Goal: Task Accomplishment & Management: Manage account settings

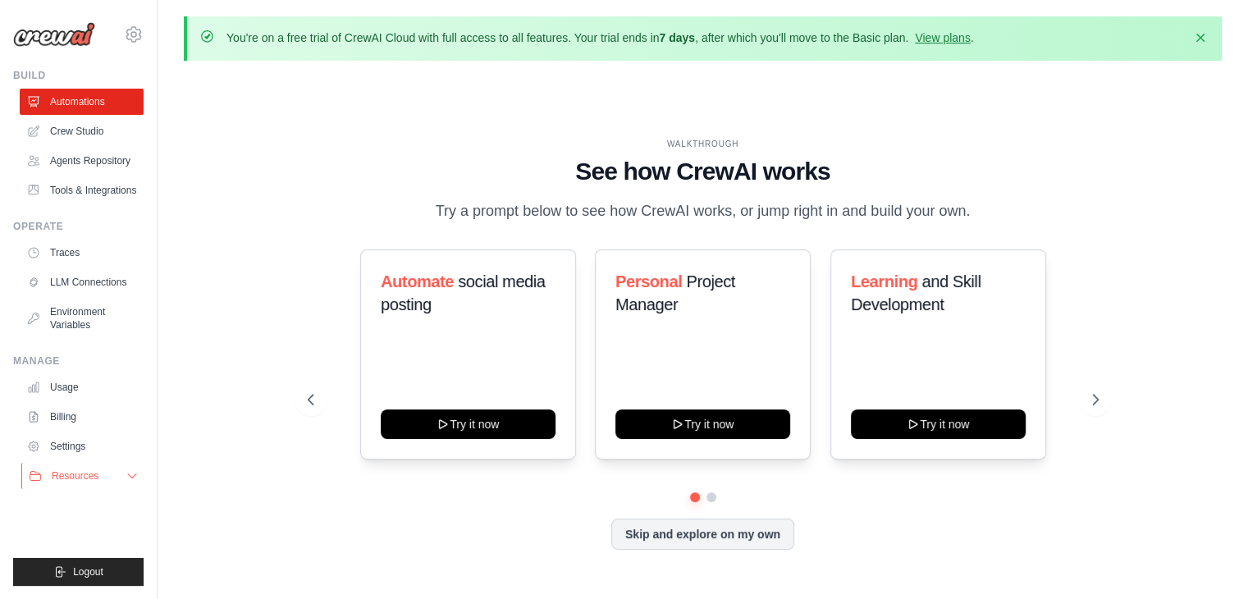
click at [117, 484] on button "Resources" at bounding box center [83, 476] width 124 height 26
click at [124, 39] on icon at bounding box center [134, 35] width 20 height 20
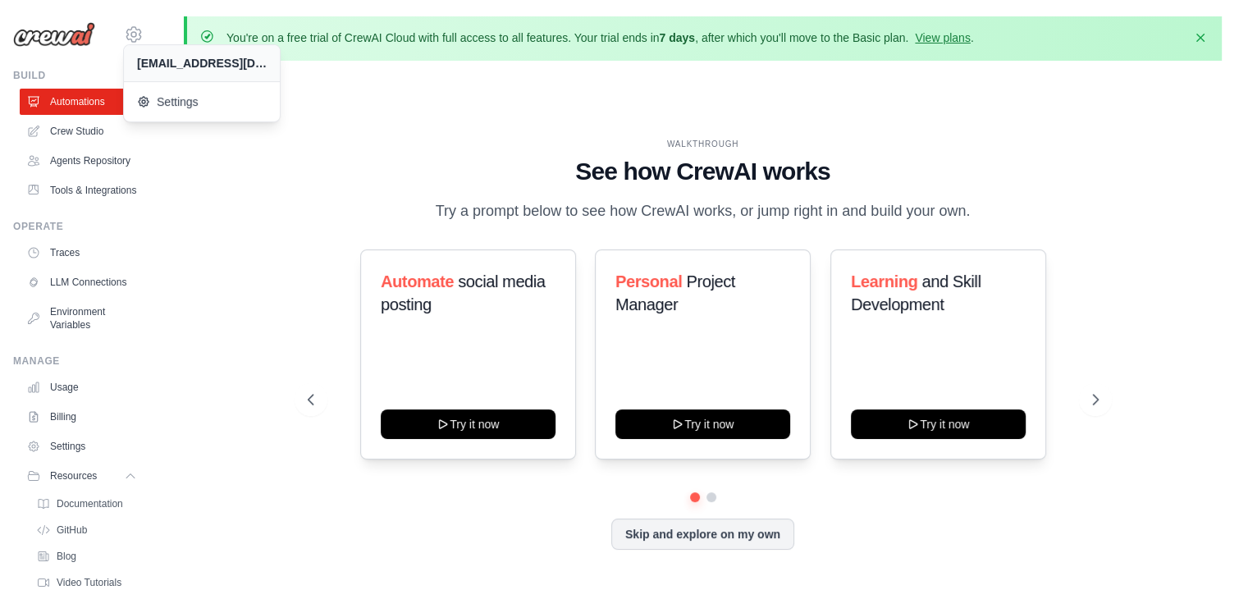
click at [213, 183] on div "WALKTHROUGH See how CrewAI works Try a prompt below to see how CrewAI works, or…" at bounding box center [703, 357] width 1038 height 566
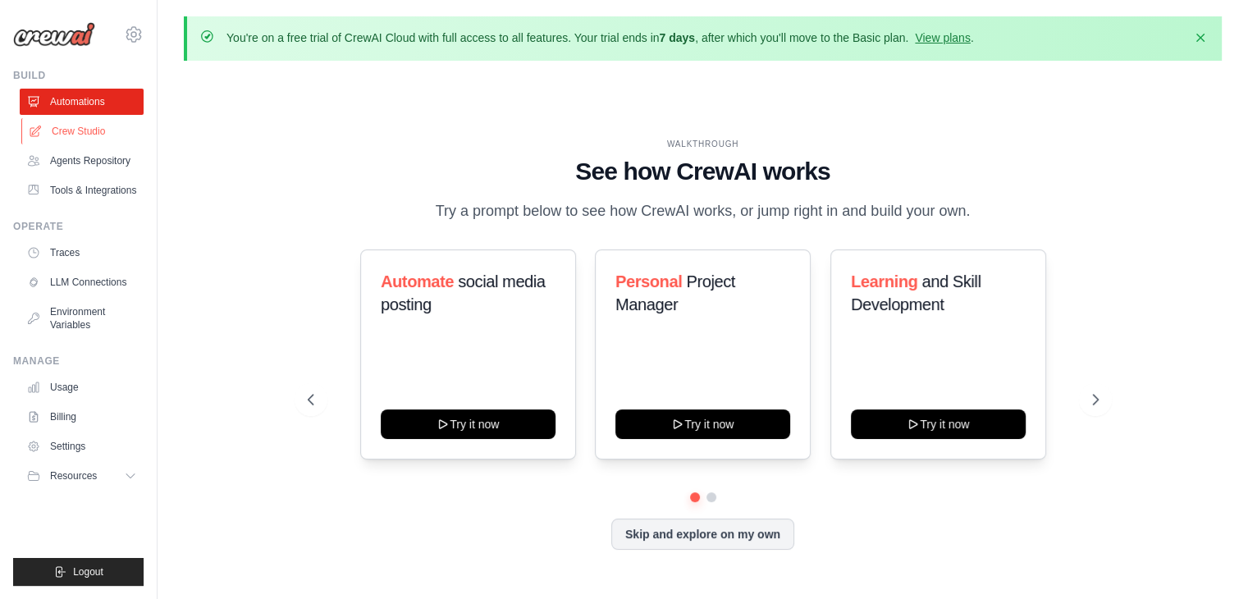
click at [87, 134] on link "Crew Studio" at bounding box center [83, 131] width 124 height 26
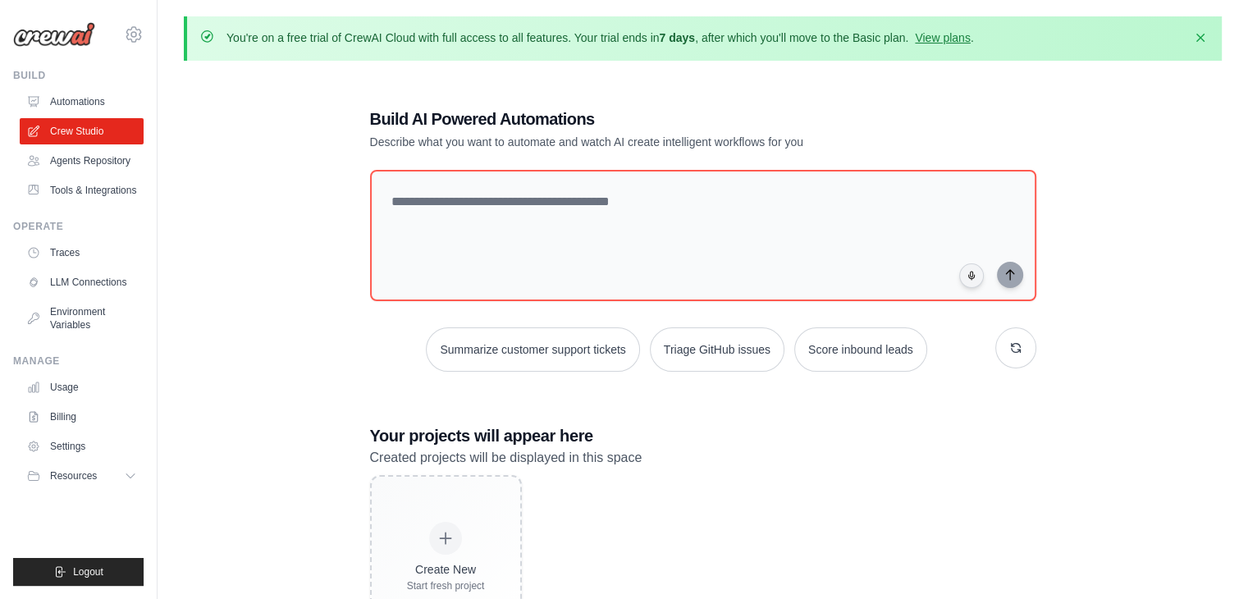
click at [91, 162] on link "Agents Repository" at bounding box center [82, 161] width 124 height 26
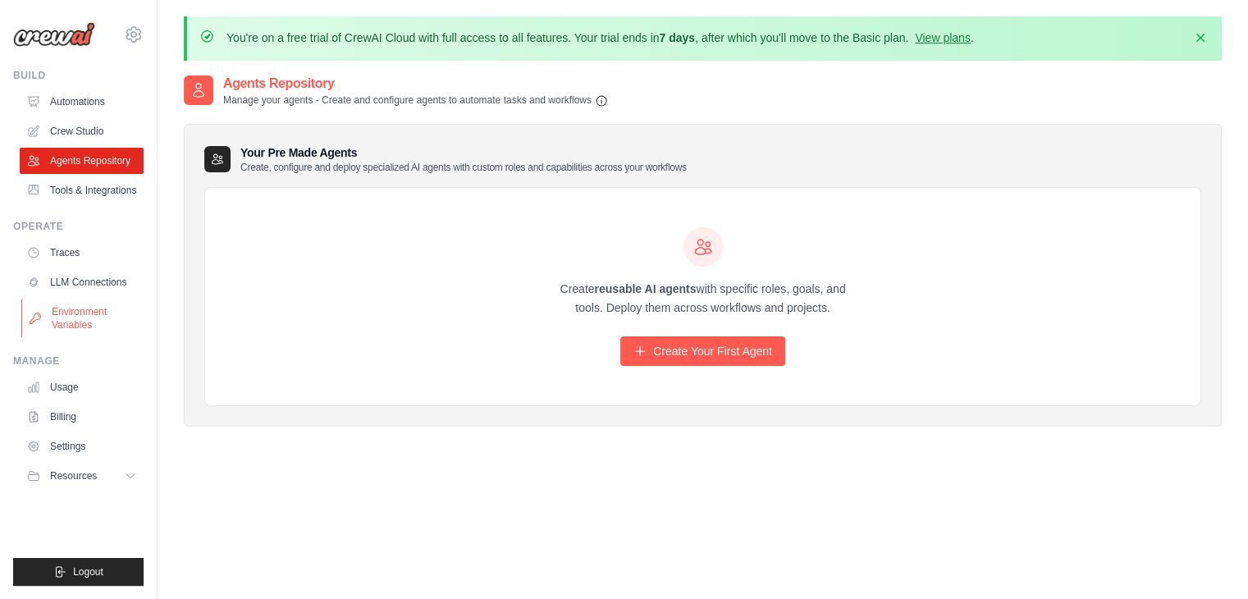
click at [94, 322] on link "Environment Variables" at bounding box center [83, 318] width 124 height 39
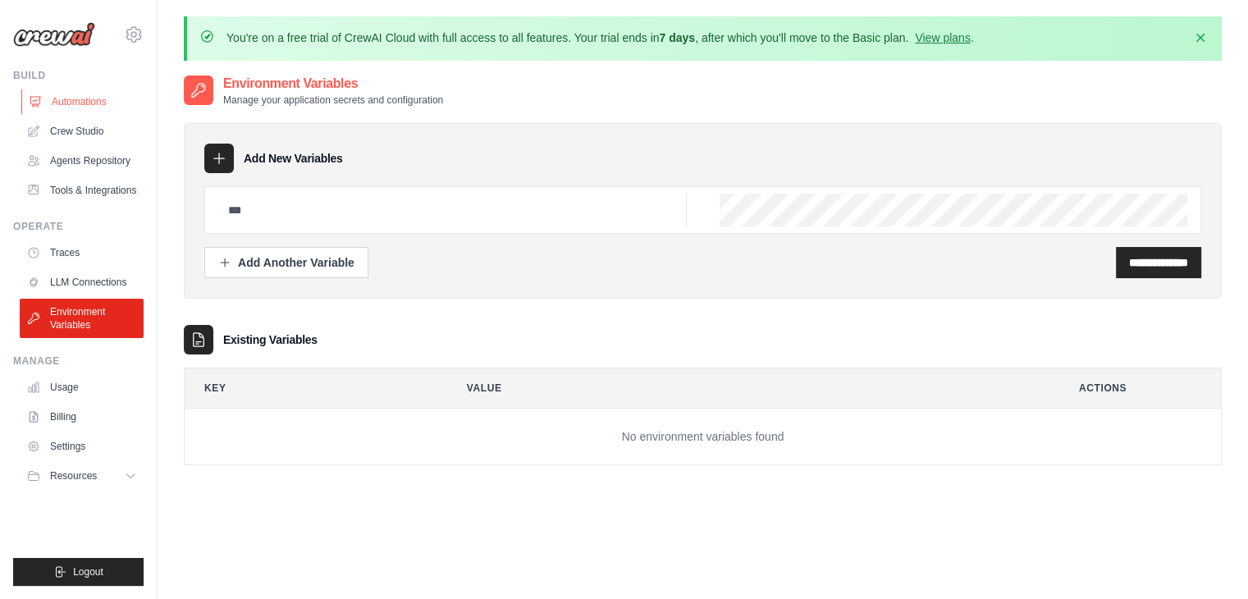
click at [52, 105] on link "Automations" at bounding box center [83, 102] width 124 height 26
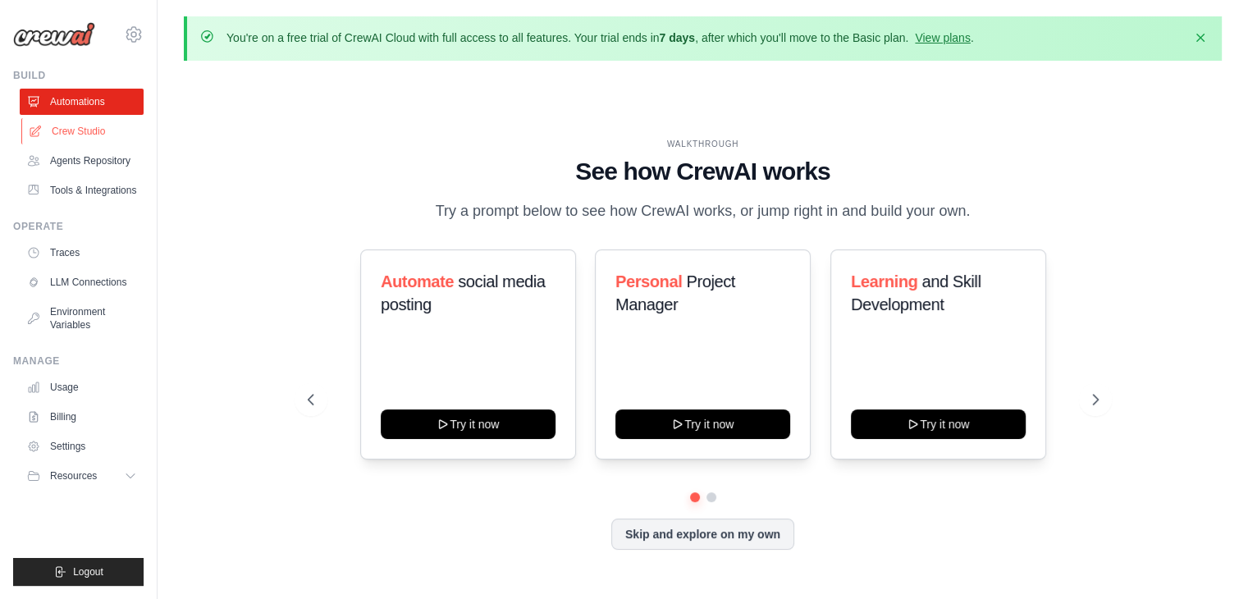
click at [94, 127] on link "Crew Studio" at bounding box center [83, 131] width 124 height 26
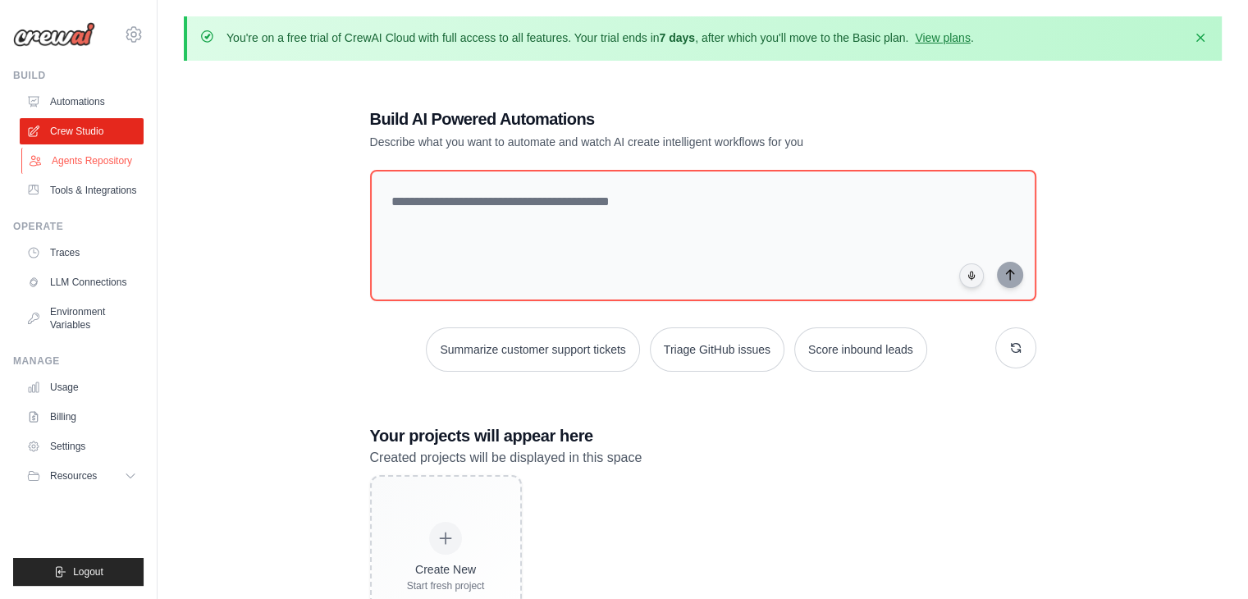
click at [92, 167] on link "Agents Repository" at bounding box center [83, 161] width 124 height 26
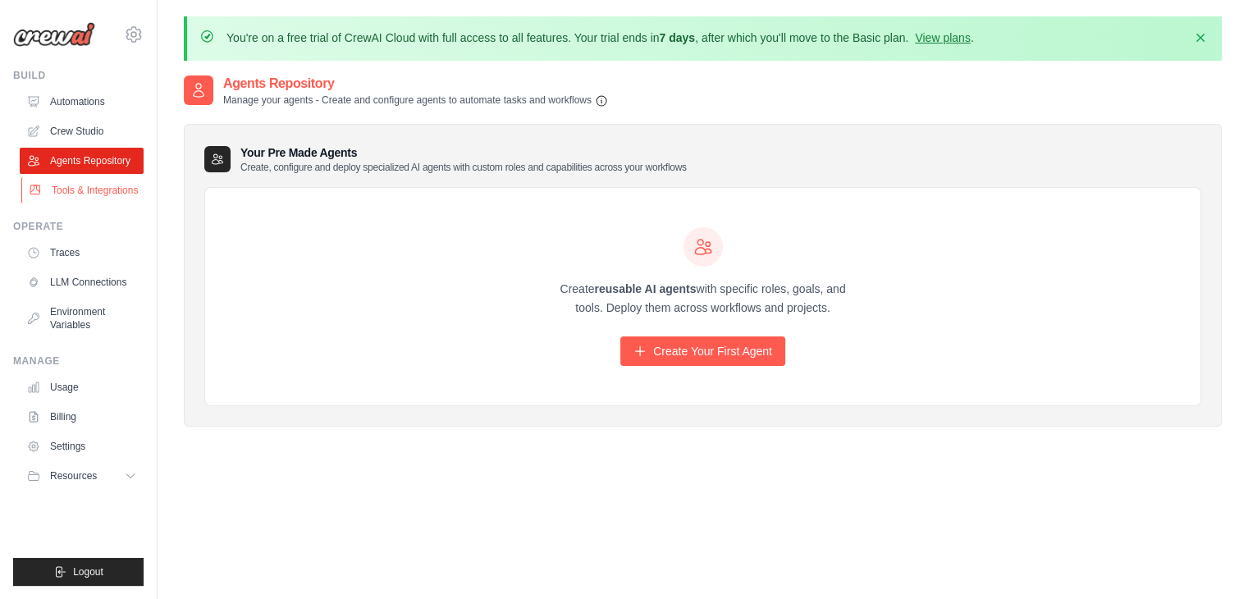
click at [86, 192] on link "Tools & Integrations" at bounding box center [83, 190] width 124 height 26
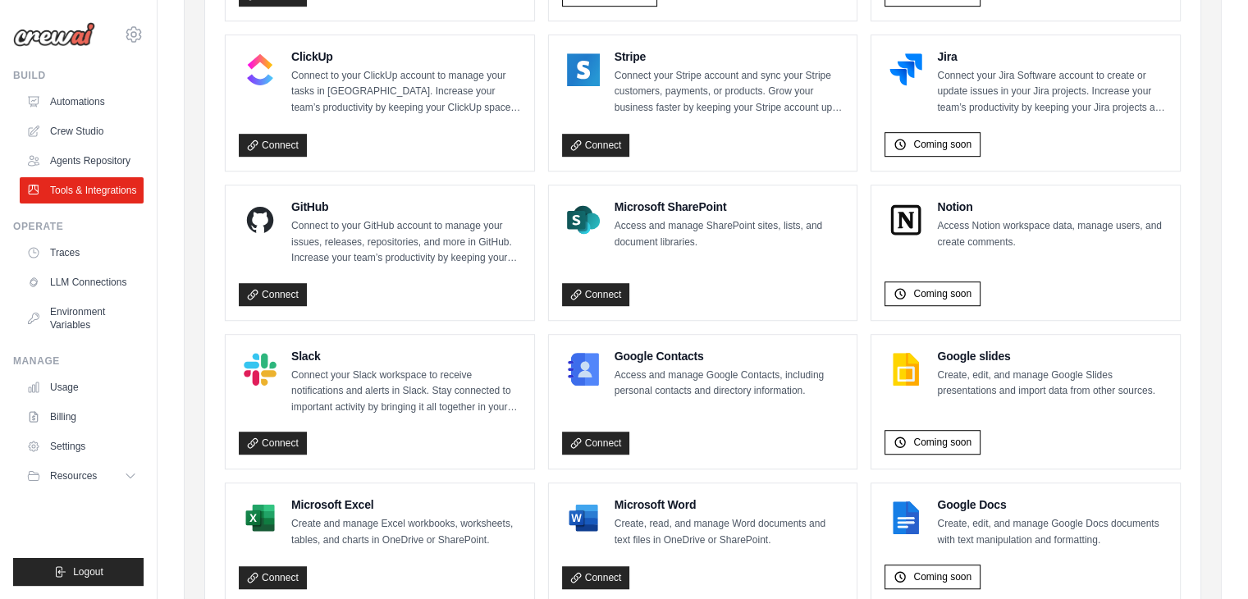
scroll to position [1037, 0]
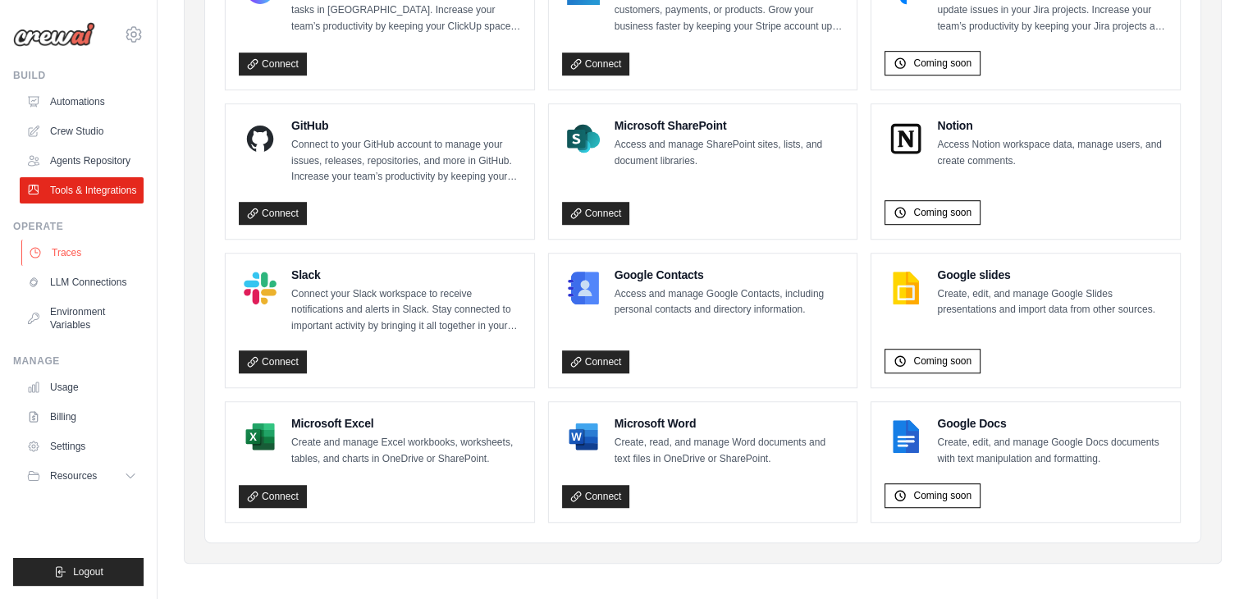
click at [90, 243] on link "Traces" at bounding box center [83, 253] width 124 height 26
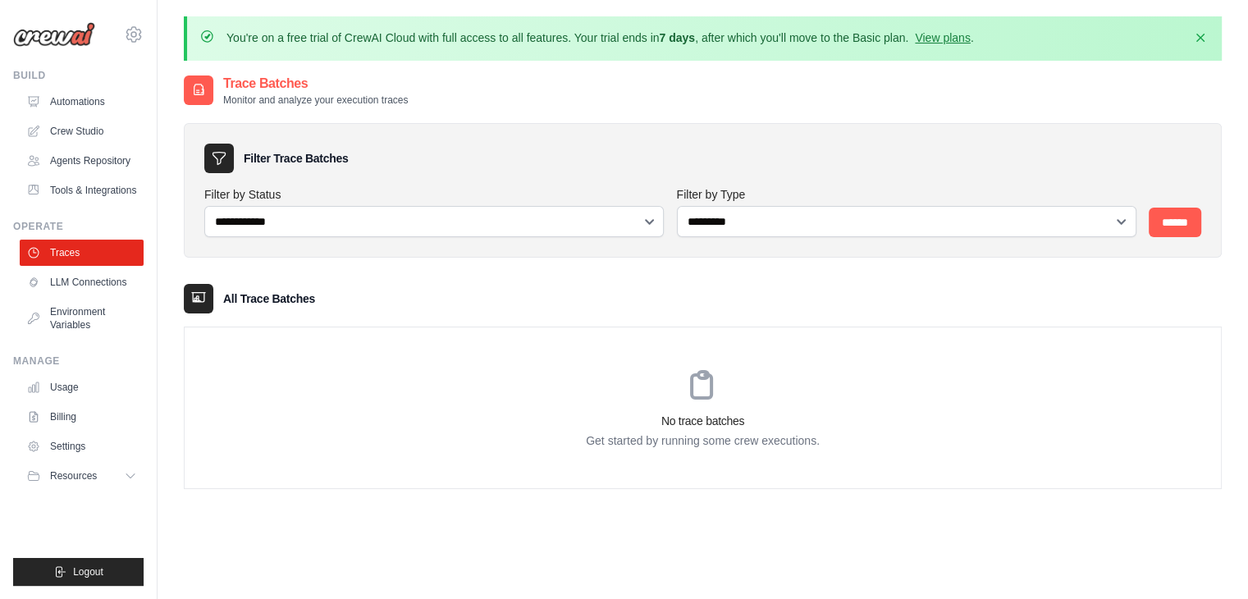
click at [92, 281] on link "LLM Connections" at bounding box center [82, 282] width 124 height 26
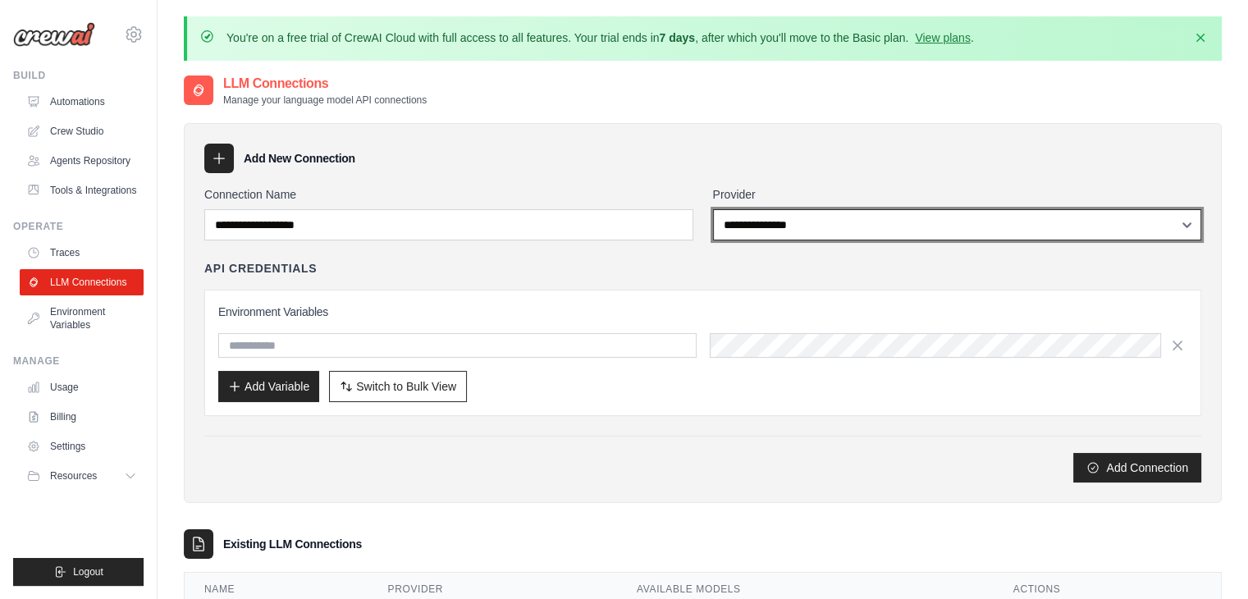
click at [748, 224] on select "**********" at bounding box center [957, 224] width 489 height 31
select select "****"
click at [713, 209] on select "**********" at bounding box center [957, 224] width 489 height 31
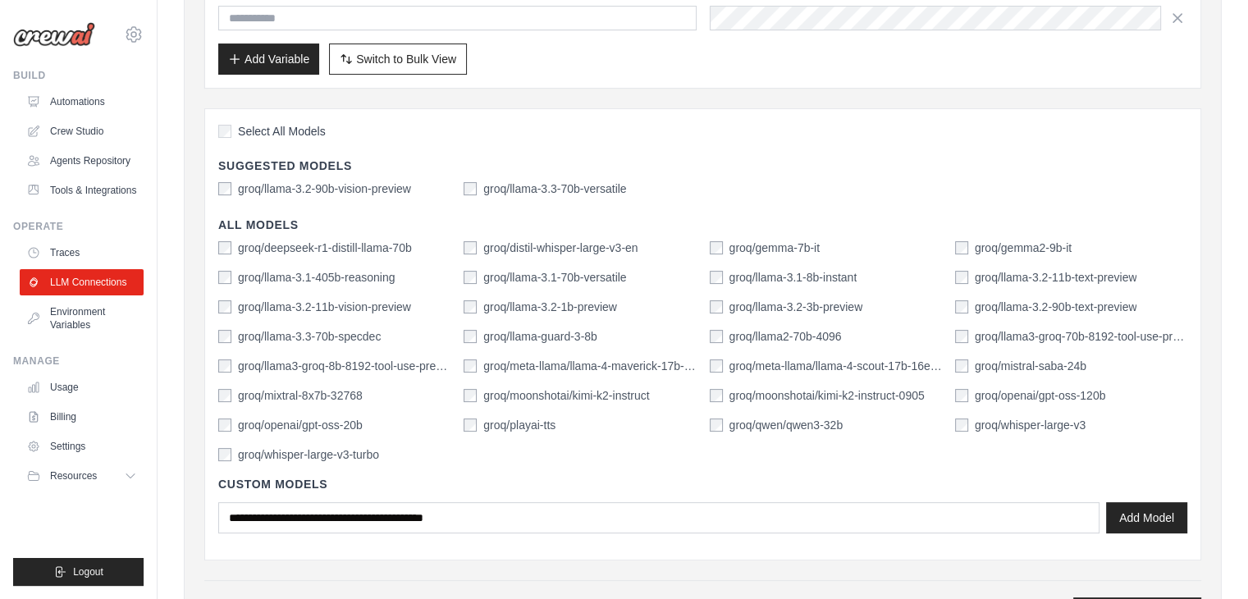
scroll to position [328, 0]
click at [327, 245] on label "groq/deepseek-r1-distill-llama-70b" at bounding box center [325, 247] width 174 height 16
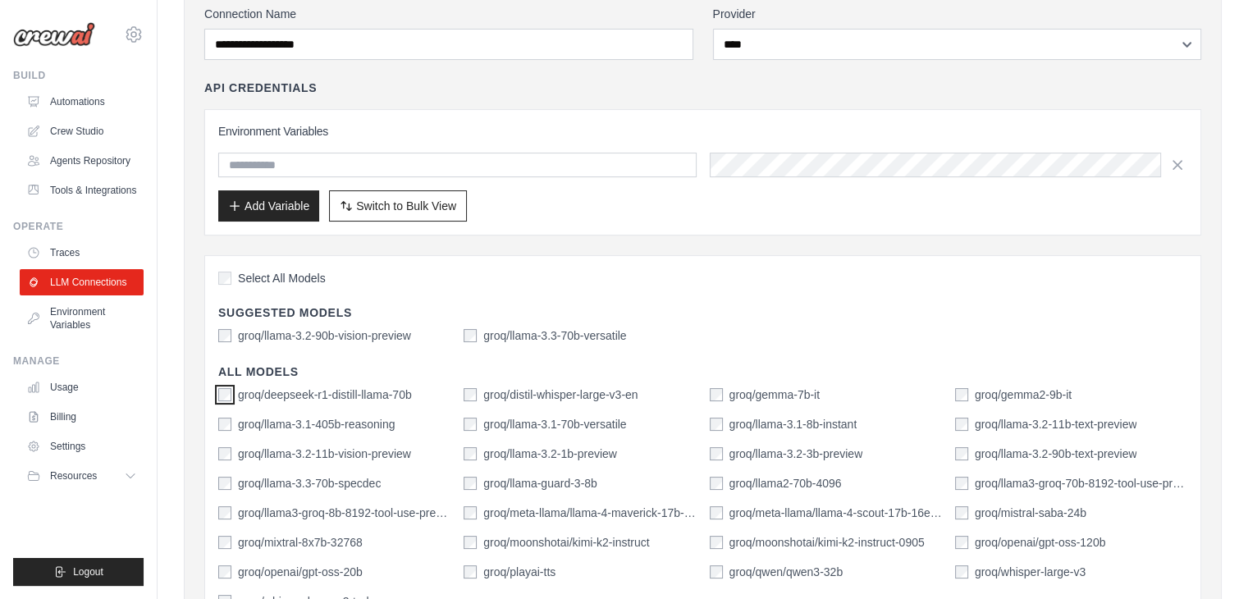
scroll to position [164, 0]
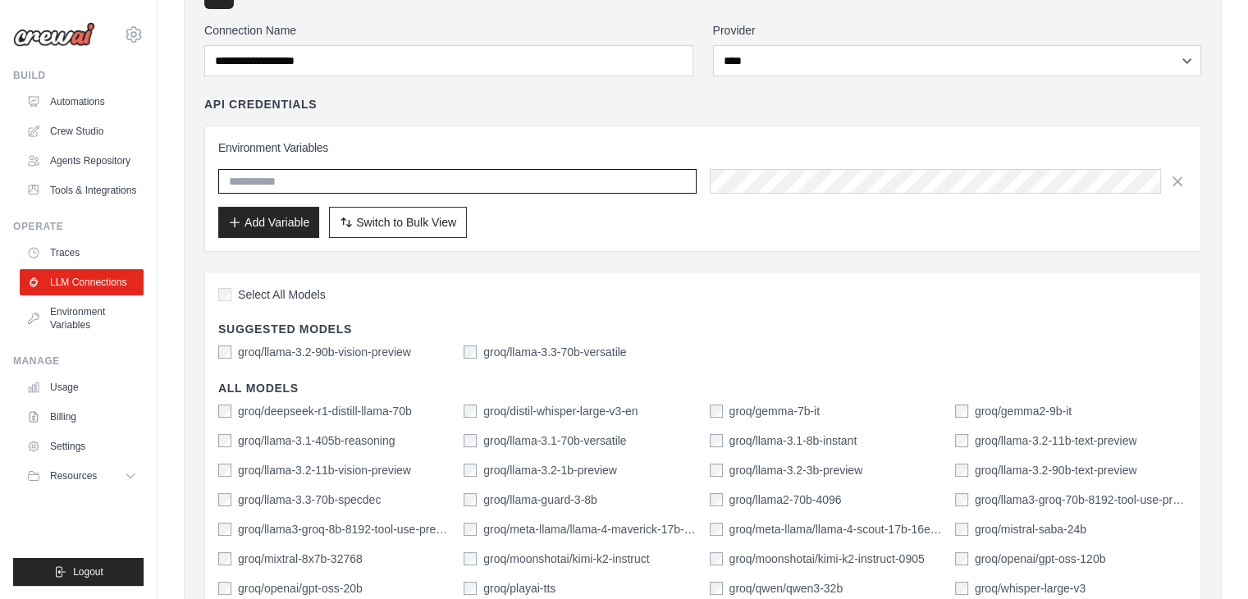
click at [544, 188] on input "text" at bounding box center [457, 181] width 478 height 25
click at [697, 213] on div "Add Variable Switch to Bulk View Switch to Table View" at bounding box center [702, 222] width 969 height 31
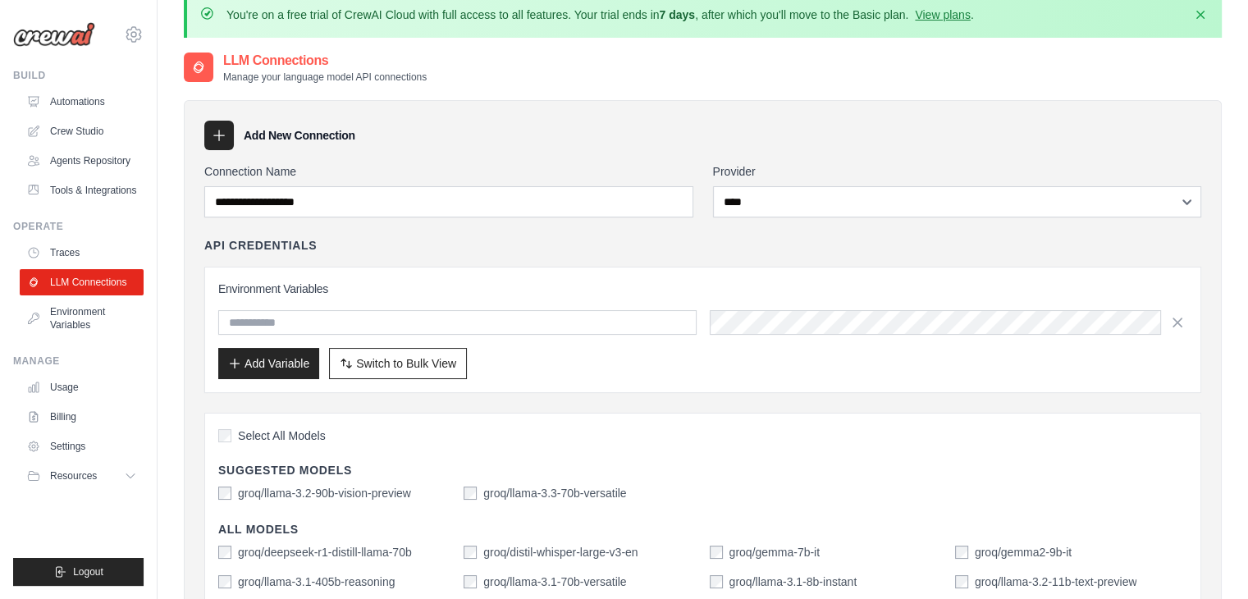
scroll to position [0, 0]
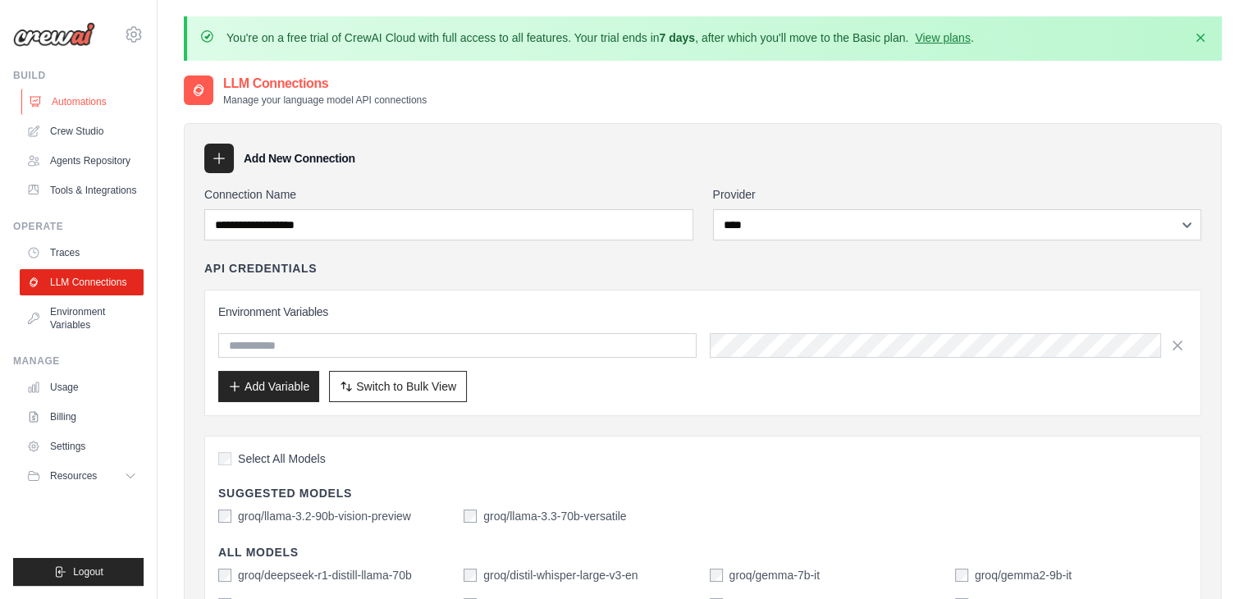
click at [99, 93] on link "Automations" at bounding box center [83, 102] width 124 height 26
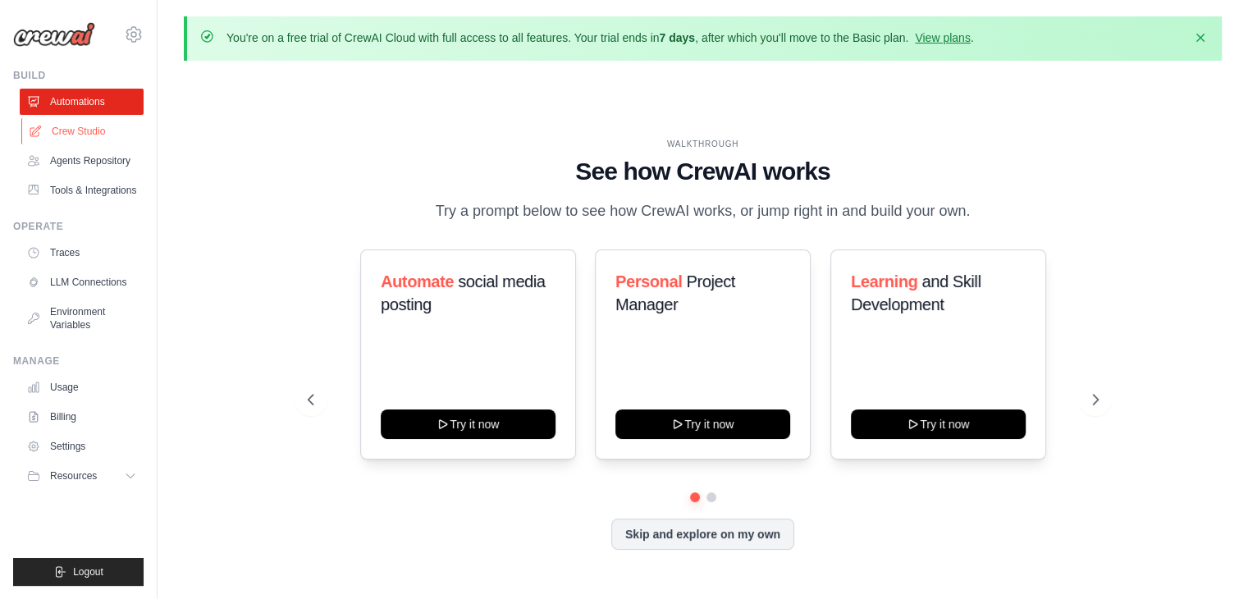
click at [122, 139] on link "Crew Studio" at bounding box center [83, 131] width 124 height 26
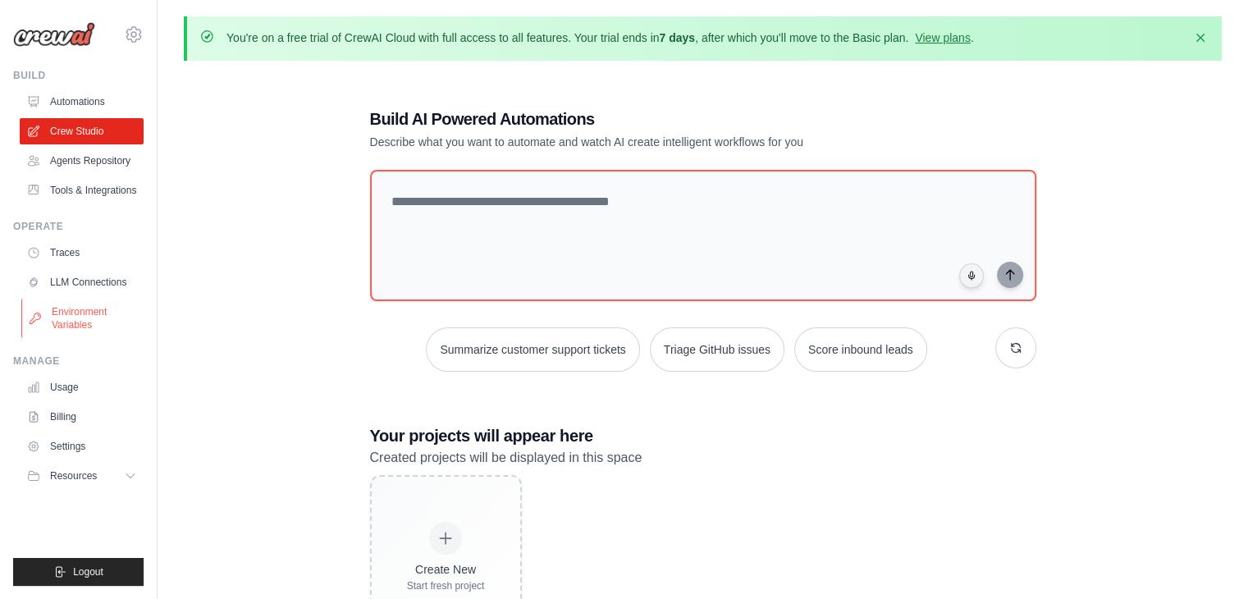
click at [70, 318] on link "Environment Variables" at bounding box center [83, 318] width 124 height 39
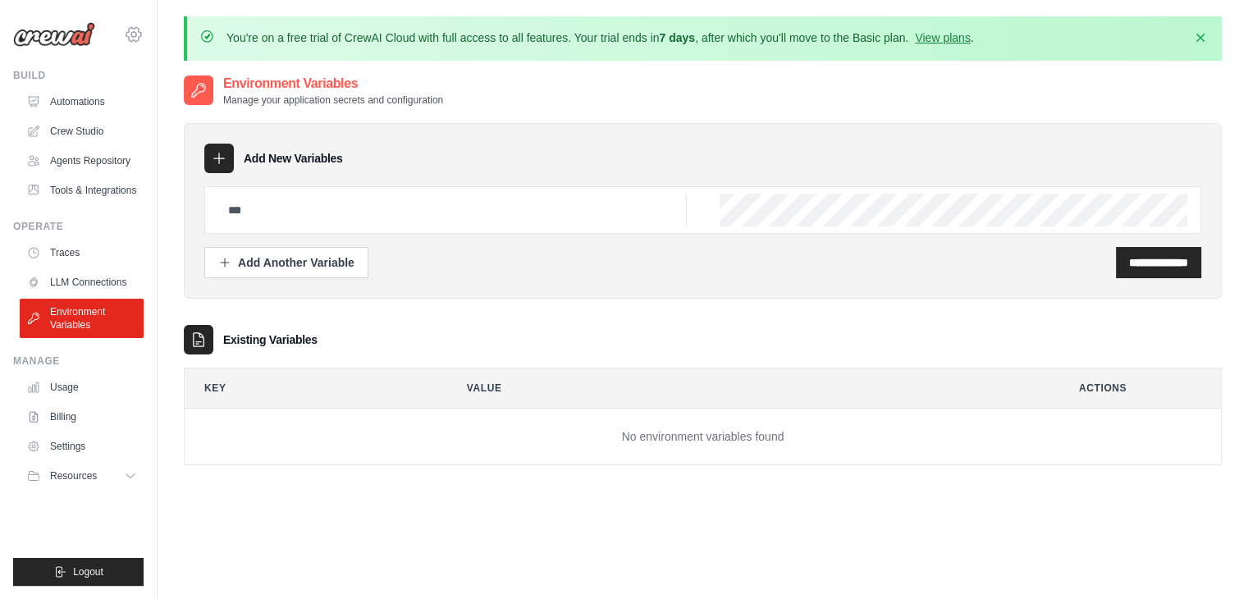
click at [131, 34] on icon at bounding box center [133, 34] width 5 height 5
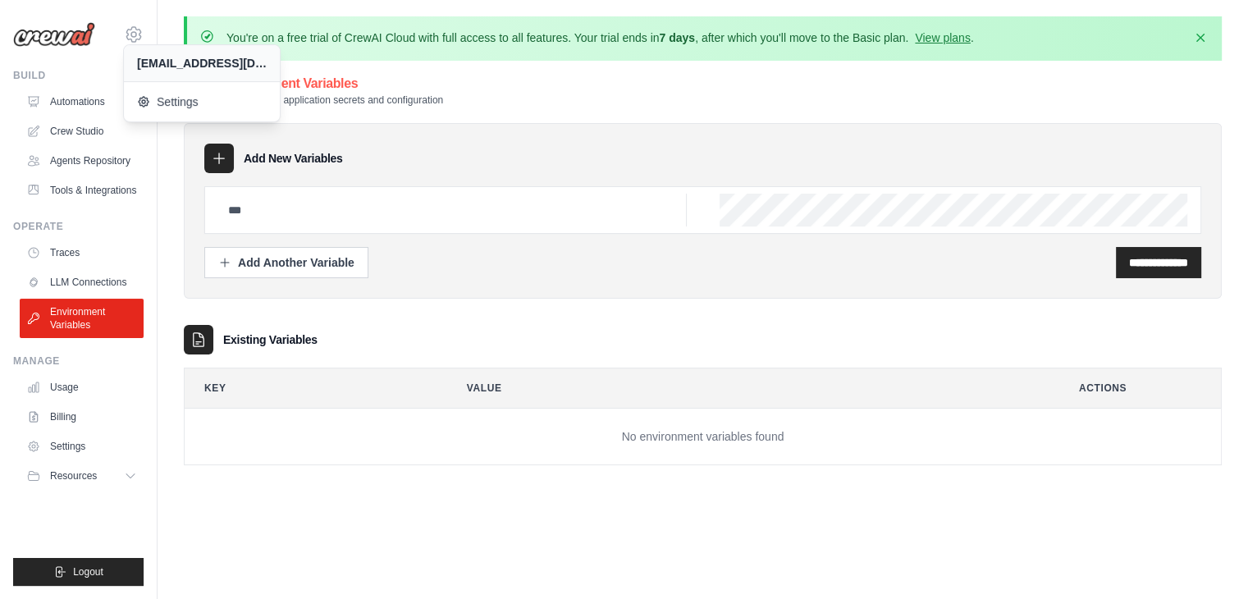
click at [176, 439] on div "You're on a free trial of CrewAI Cloud with full access to all features. Your t…" at bounding box center [703, 344] width 1090 height 656
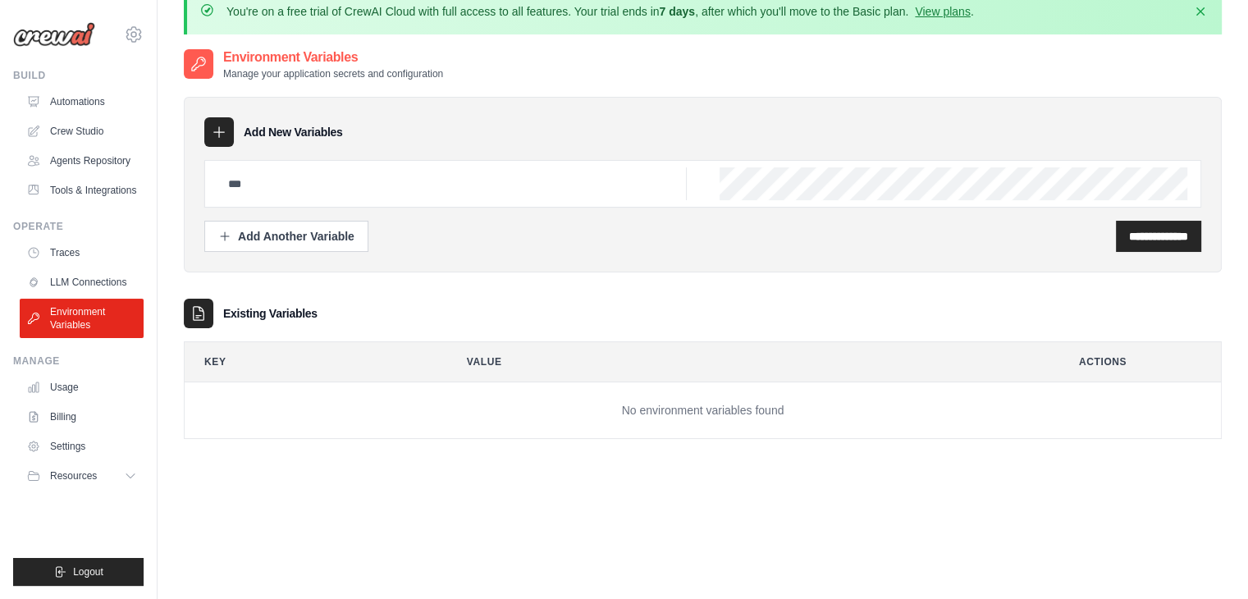
scroll to position [89, 0]
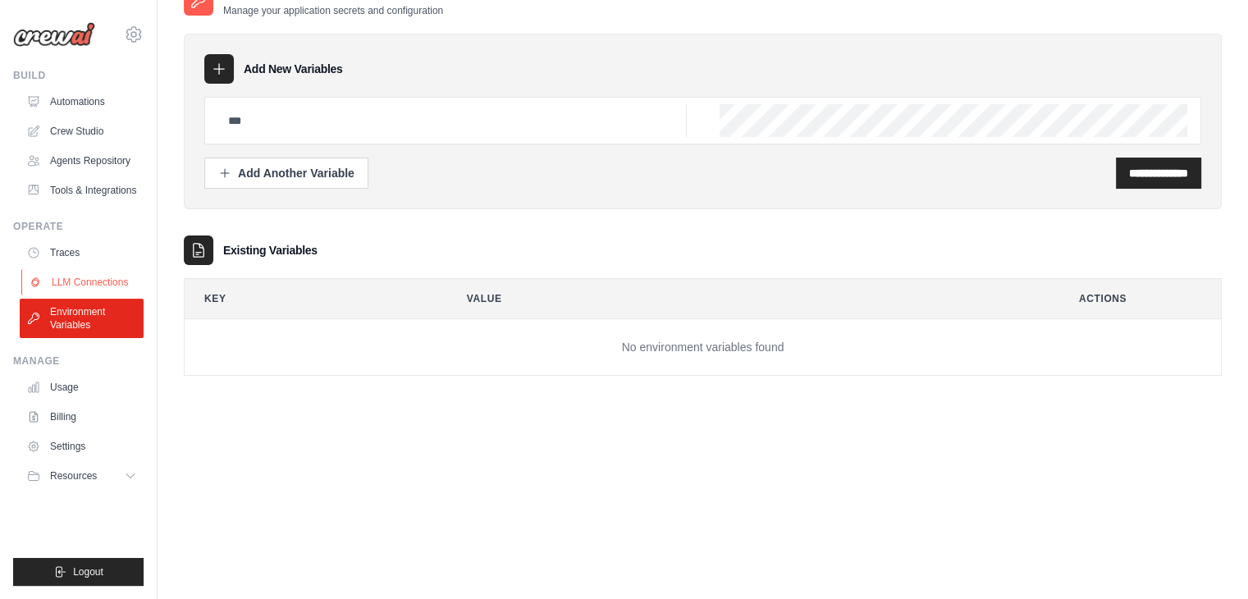
click at [98, 283] on link "LLM Connections" at bounding box center [83, 282] width 124 height 26
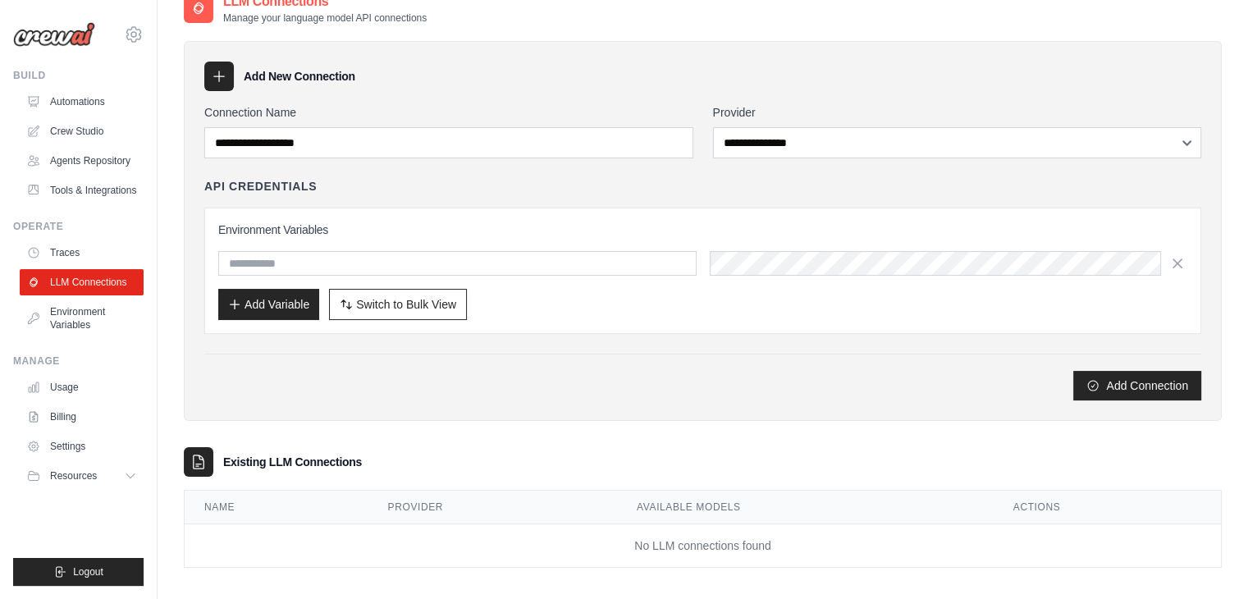
scroll to position [91, 0]
